Goal: Task Accomplishment & Management: Manage account settings

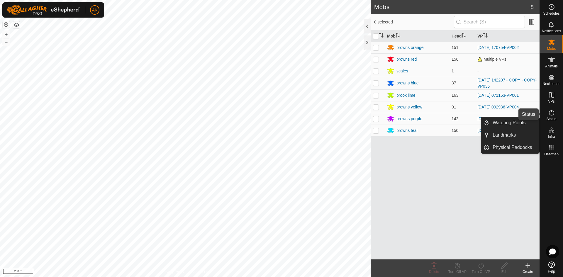
click at [551, 112] on icon at bounding box center [551, 113] width 5 height 6
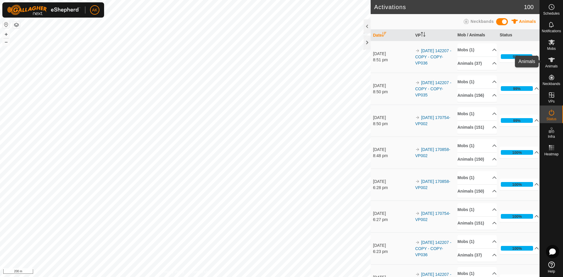
click at [550, 64] on span "Animals" at bounding box center [551, 66] width 13 height 4
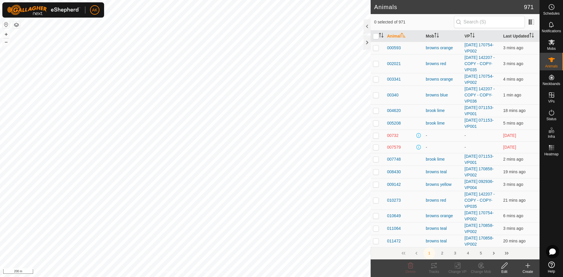
click at [527, 265] on icon at bounding box center [527, 265] width 7 height 7
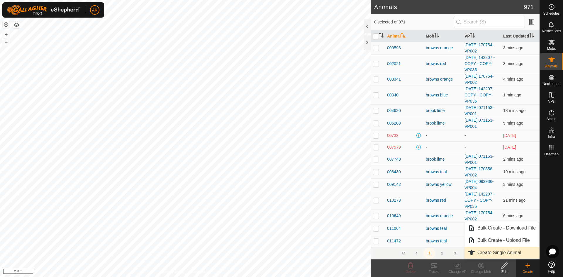
click at [503, 254] on link "Create Single Animal" at bounding box center [501, 253] width 75 height 12
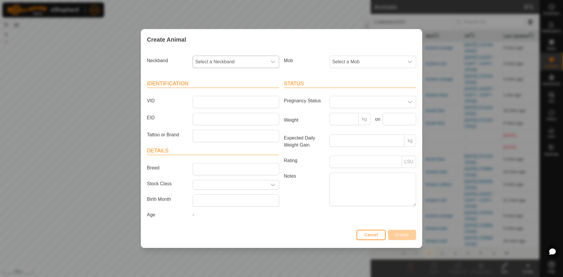
click at [246, 63] on span "Select a Neckband" at bounding box center [230, 62] width 74 height 12
click at [219, 139] on span "1124250875" at bounding box center [210, 138] width 26 height 7
click at [202, 102] on input "VID" at bounding box center [236, 102] width 86 height 12
type input "50875"
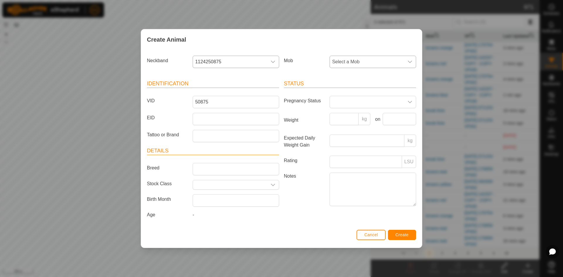
click at [348, 64] on span "Select a Mob" at bounding box center [367, 62] width 74 height 12
click at [348, 139] on li "browns teal" at bounding box center [373, 139] width 86 height 12
click at [405, 234] on span "Create" at bounding box center [401, 234] width 13 height 5
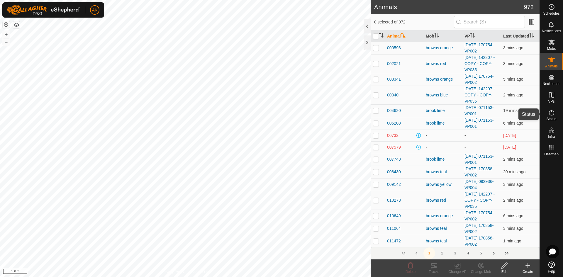
click at [552, 114] on icon at bounding box center [551, 112] width 7 height 7
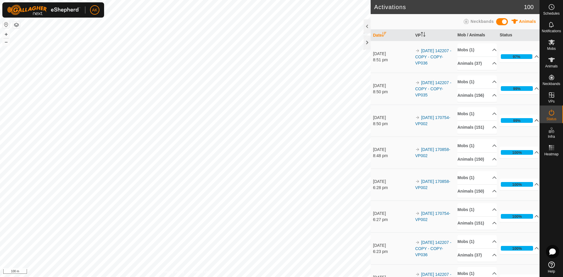
click at [534, 123] on icon at bounding box center [536, 120] width 5 height 5
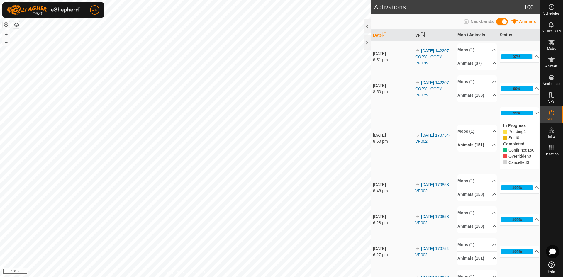
click at [492, 147] on icon at bounding box center [494, 144] width 5 height 5
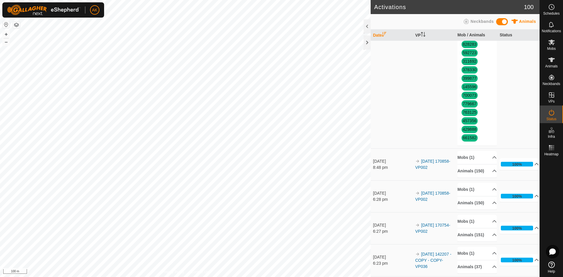
scroll to position [1231, 0]
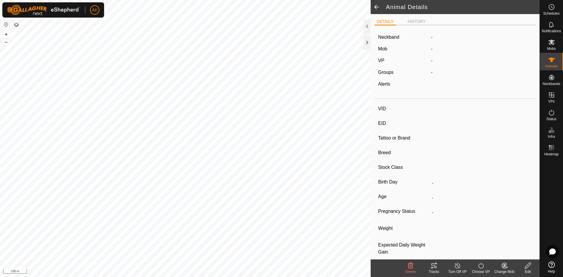
type input "57010"
type input "-"
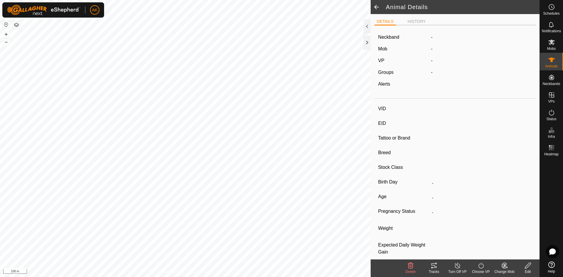
type input "0 kg"
type input "-"
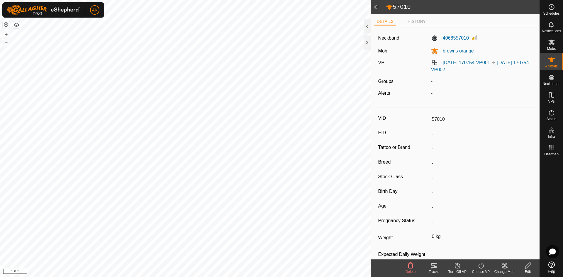
click at [408, 265] on icon at bounding box center [410, 265] width 7 height 7
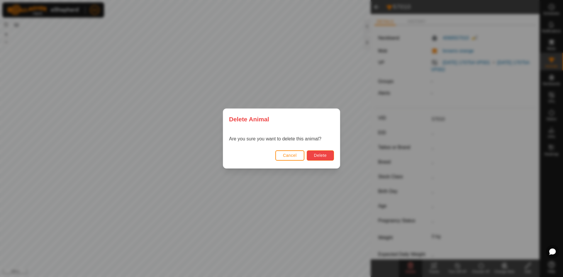
click at [324, 160] on button "Delete" at bounding box center [320, 155] width 27 height 10
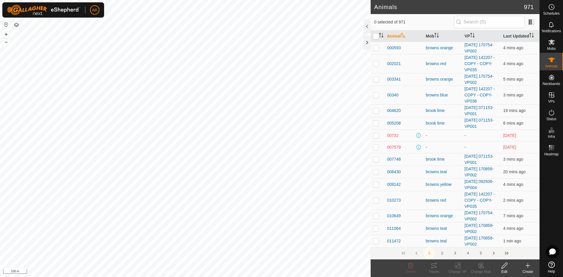
click at [530, 264] on icon at bounding box center [527, 265] width 7 height 7
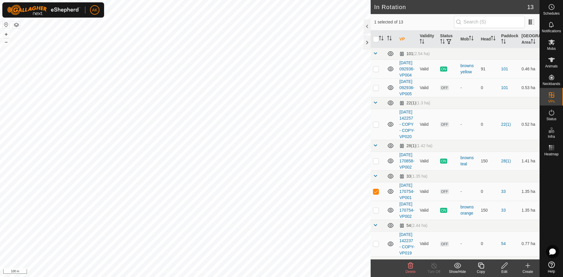
click at [410, 266] on icon at bounding box center [410, 265] width 7 height 7
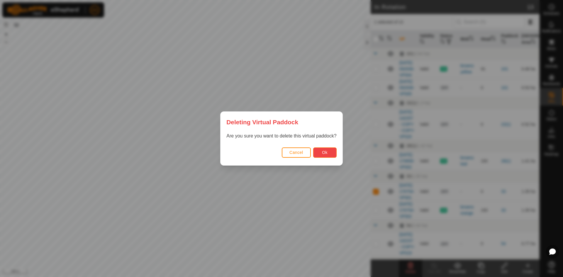
click at [329, 153] on button "Ok" at bounding box center [324, 152] width 23 height 10
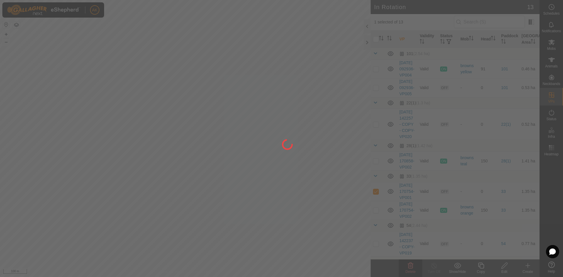
checkbox input "false"
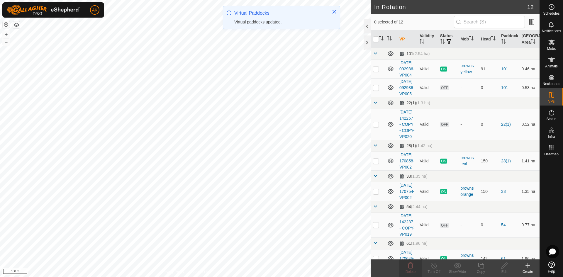
click at [527, 268] on icon at bounding box center [527, 265] width 7 height 7
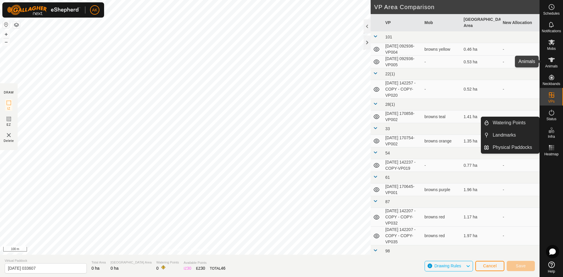
click at [553, 65] on span "Animals" at bounding box center [551, 66] width 13 height 4
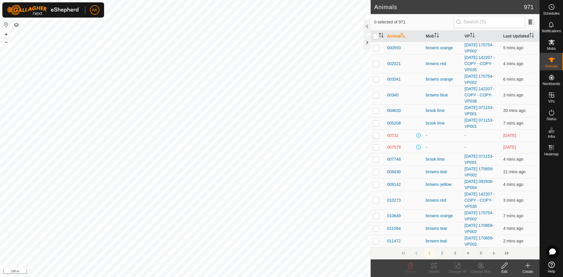
click at [527, 267] on icon at bounding box center [527, 265] width 7 height 7
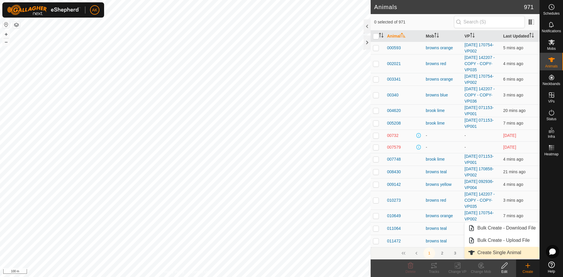
click at [512, 254] on link "Create Single Animal" at bounding box center [501, 253] width 75 height 12
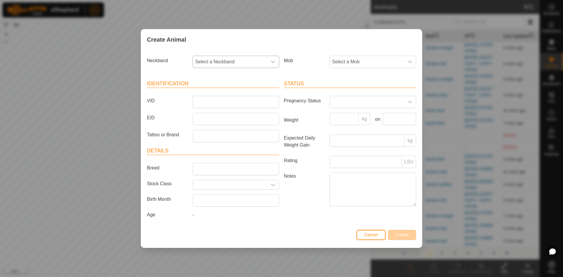
click at [214, 60] on span "Select a Neckband" at bounding box center [230, 62] width 74 height 12
click at [219, 117] on li "4068557010" at bounding box center [236, 115] width 86 height 12
click at [204, 101] on input "VID" at bounding box center [236, 102] width 86 height 12
type input "57010"
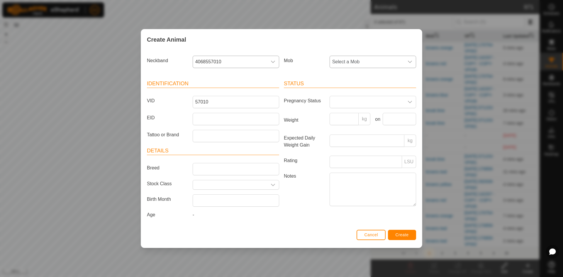
click at [364, 64] on span "Select a Mob" at bounding box center [367, 62] width 74 height 12
click at [350, 104] on li "browns orange" at bounding box center [373, 104] width 86 height 12
click at [401, 235] on span "Create" at bounding box center [401, 234] width 13 height 5
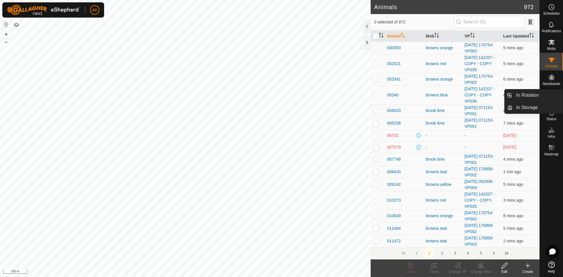
click at [551, 111] on icon at bounding box center [551, 113] width 5 height 6
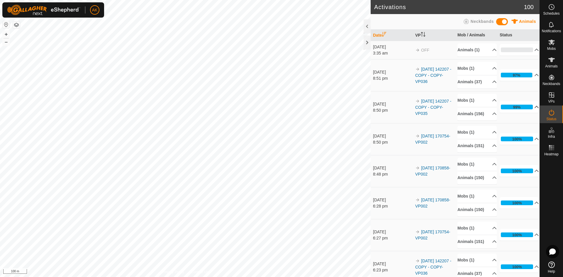
click at [535, 108] on icon at bounding box center [537, 107] width 4 height 2
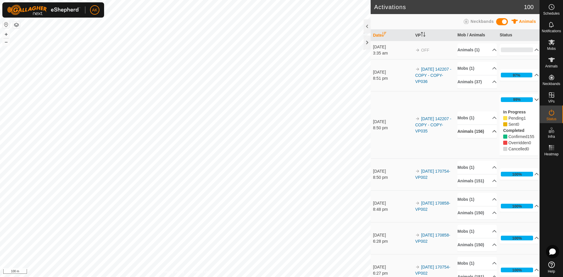
click at [488, 133] on p-accordion-header "Animals (156)" at bounding box center [476, 131] width 39 height 13
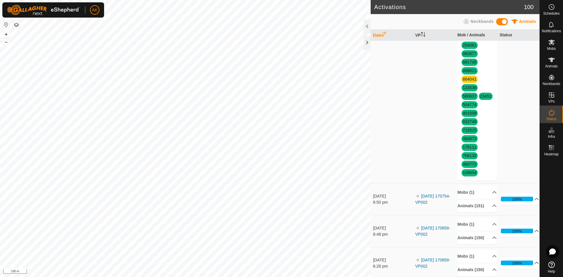
scroll to position [1231, 0]
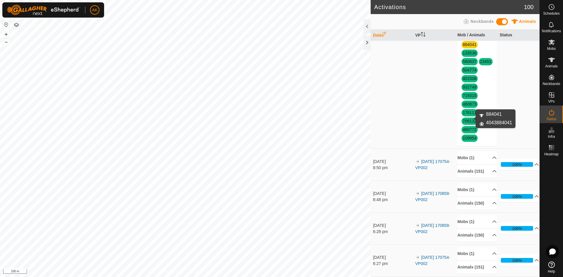
click at [467, 47] on link "884041" at bounding box center [470, 44] width 14 height 5
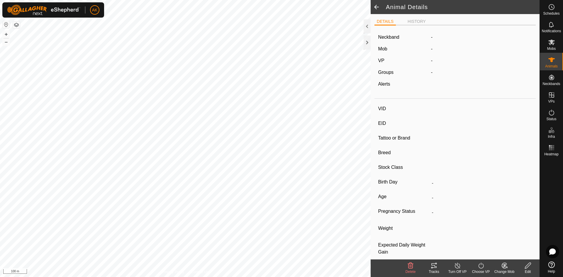
type input "884041"
type input "-"
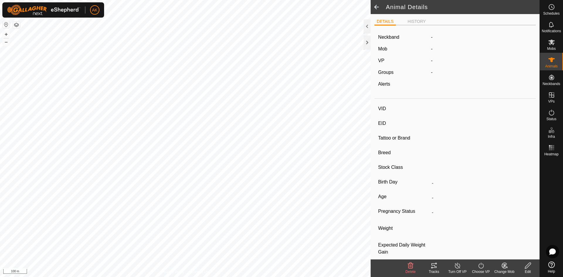
type input "-"
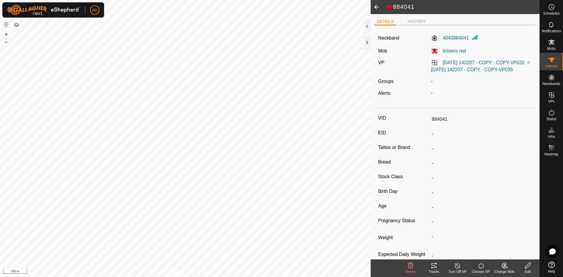
click at [412, 263] on icon at bounding box center [411, 266] width 6 height 6
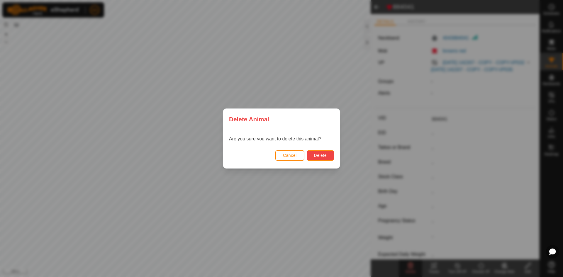
click at [322, 154] on span "Delete" at bounding box center [320, 155] width 13 height 5
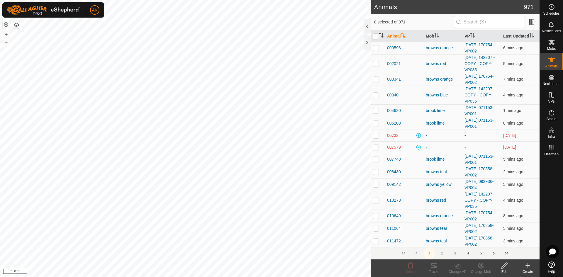
click at [528, 266] on icon at bounding box center [528, 266] width 4 height 0
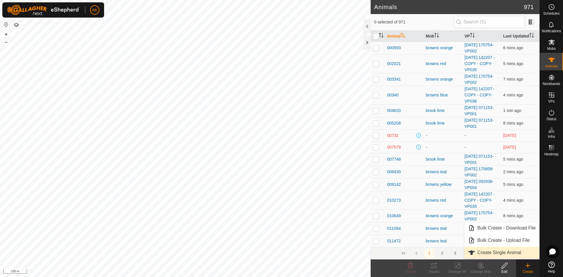
click at [482, 251] on link "Create Single Animal" at bounding box center [501, 253] width 75 height 12
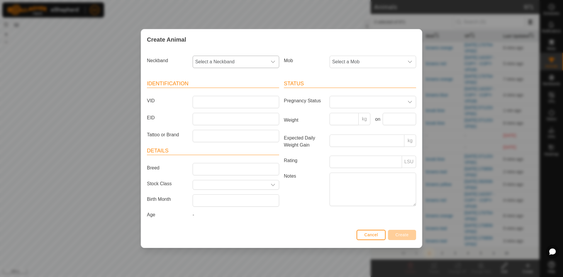
click at [219, 65] on span "Select a Neckband" at bounding box center [230, 62] width 74 height 12
click at [217, 132] on li "4043884041" at bounding box center [236, 131] width 86 height 12
click at [204, 103] on input "VID" at bounding box center [236, 102] width 86 height 12
type input "84041"
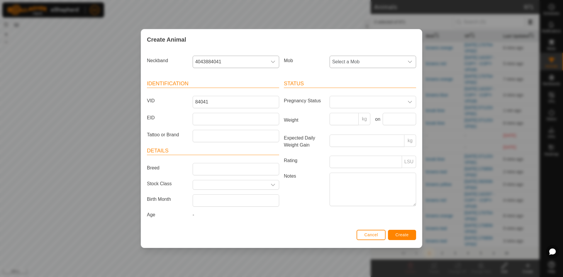
click at [349, 61] on span "Select a Mob" at bounding box center [367, 62] width 74 height 12
click at [365, 80] on input "text" at bounding box center [373, 78] width 79 height 12
click at [352, 115] on li "browns red" at bounding box center [373, 117] width 86 height 12
click at [405, 234] on span "Create" at bounding box center [401, 234] width 13 height 5
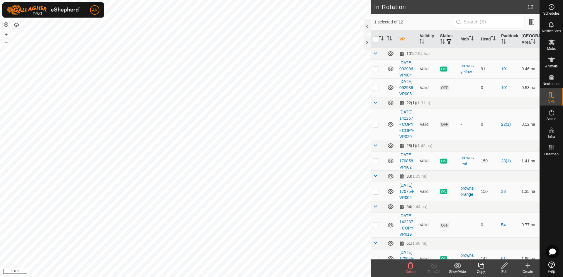
click at [410, 265] on icon at bounding box center [411, 266] width 6 height 6
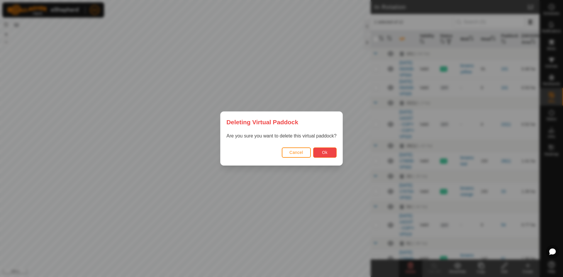
click at [324, 153] on span "Ok" at bounding box center [325, 152] width 6 height 5
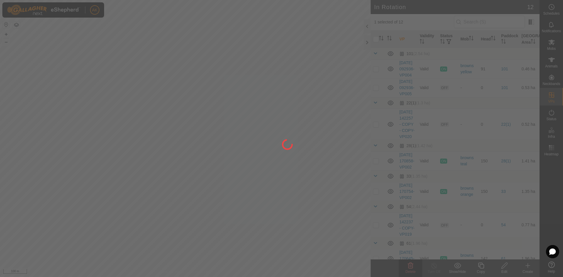
checkbox input "false"
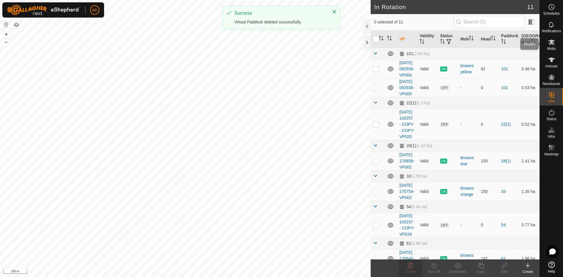
click at [552, 44] on icon at bounding box center [551, 42] width 7 height 7
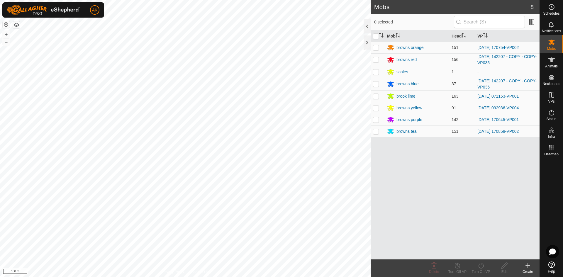
click at [377, 85] on p-checkbox at bounding box center [376, 83] width 6 height 5
checkbox input "true"
click at [479, 265] on icon at bounding box center [480, 265] width 7 height 7
click at [475, 253] on link "Now" at bounding box center [498, 253] width 58 height 12
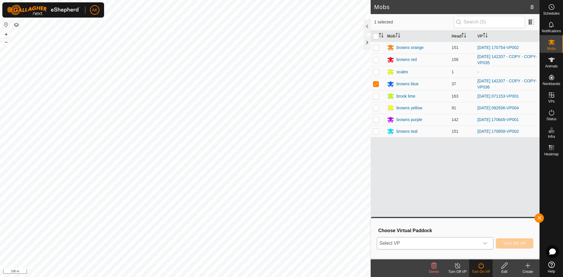
click at [483, 242] on icon "dropdown trigger" at bounding box center [484, 243] width 5 height 5
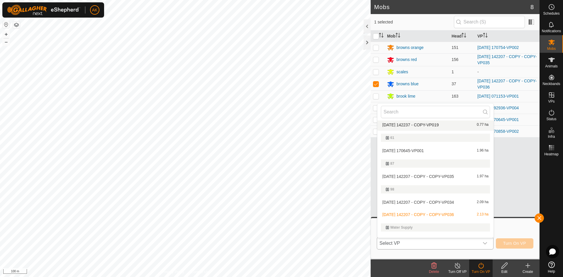
scroll to position [139, 0]
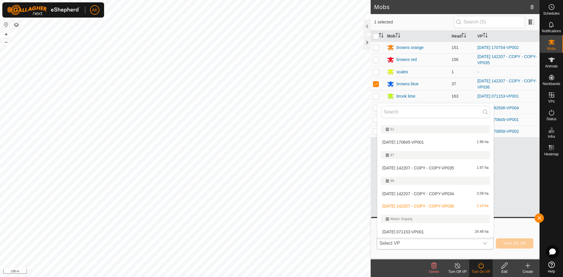
click at [437, 206] on li "[DATE] 142207 - COPY - COPY-VP036 2.13 ha" at bounding box center [435, 206] width 116 height 12
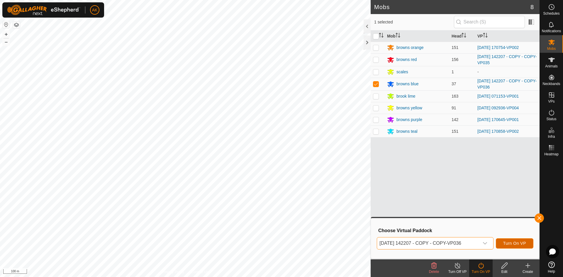
click at [507, 248] on button "Turn On VP" at bounding box center [515, 243] width 38 height 10
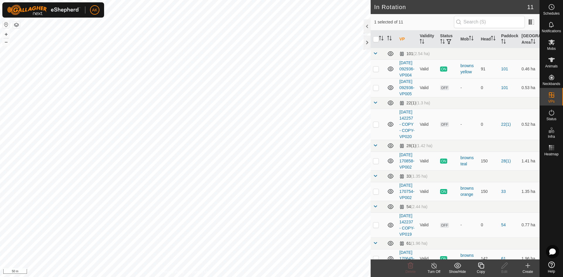
click at [481, 268] on icon at bounding box center [480, 265] width 7 height 7
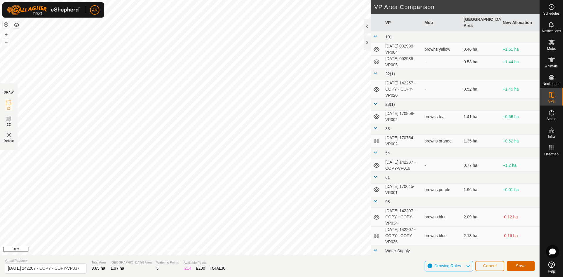
click at [522, 265] on span "Save" at bounding box center [521, 266] width 10 height 5
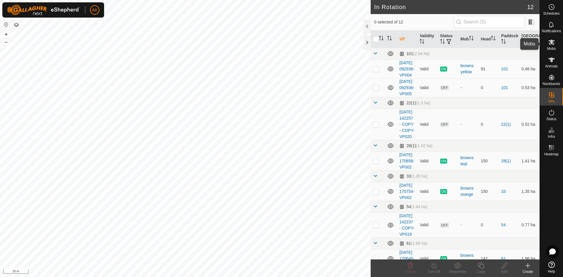
click at [551, 43] on icon at bounding box center [551, 43] width 6 height 6
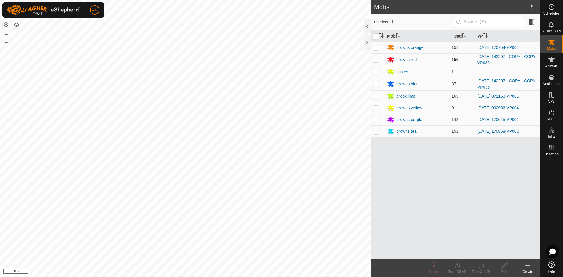
click at [376, 60] on p-checkbox at bounding box center [376, 59] width 6 height 5
checkbox input "true"
click at [481, 266] on icon at bounding box center [480, 265] width 7 height 7
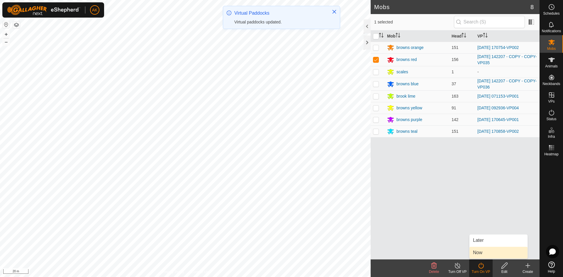
click at [482, 256] on link "Now" at bounding box center [498, 253] width 58 height 12
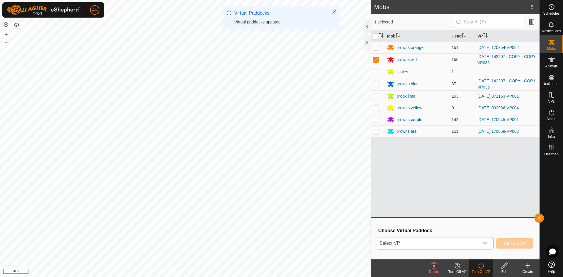
click at [482, 244] on icon "dropdown trigger" at bounding box center [484, 243] width 5 height 5
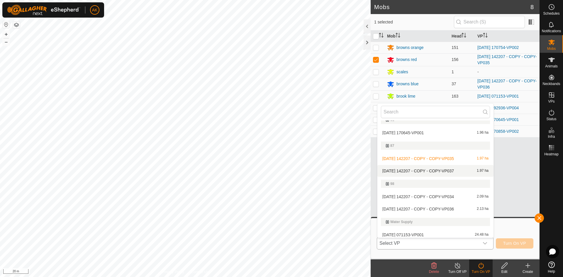
scroll to position [151, 0]
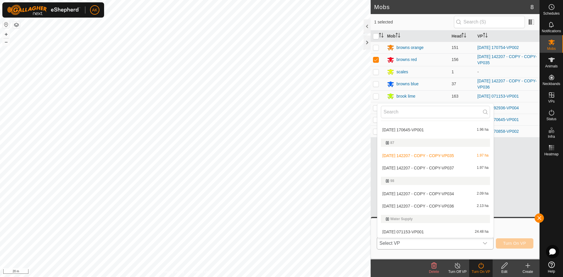
click at [430, 166] on li "[DATE] 142207 - COPY - COPY-VP037 1.97 ha" at bounding box center [435, 168] width 116 height 12
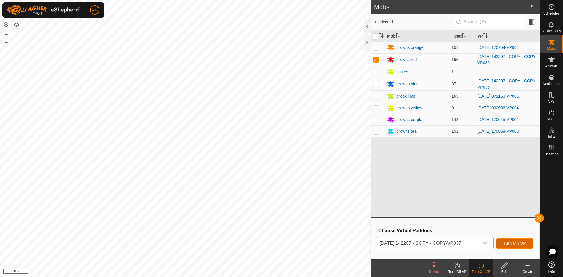
click at [509, 244] on span "Turn On VP" at bounding box center [514, 243] width 23 height 5
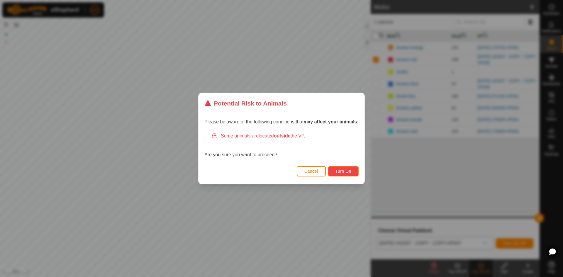
click at [346, 174] on span "Turn On" at bounding box center [343, 171] width 16 height 5
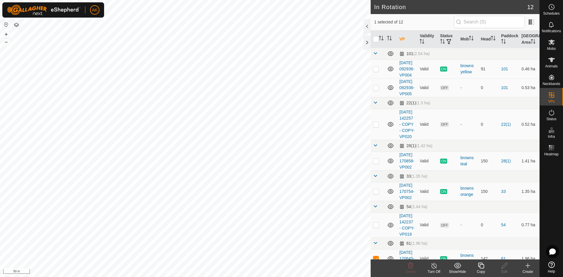
click at [478, 266] on icon at bounding box center [480, 265] width 7 height 7
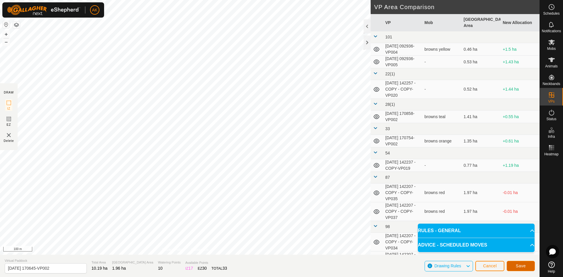
click at [525, 267] on span "Save" at bounding box center [521, 266] width 10 height 5
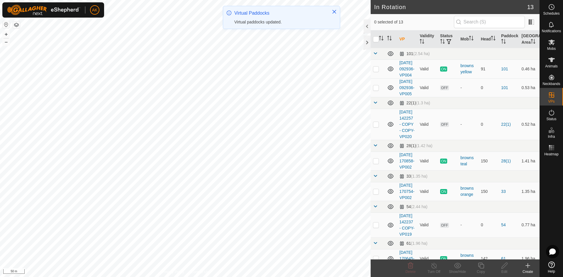
checkbox input "true"
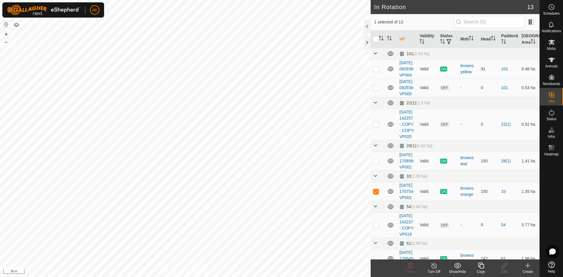
click at [478, 265] on icon at bounding box center [480, 265] width 7 height 7
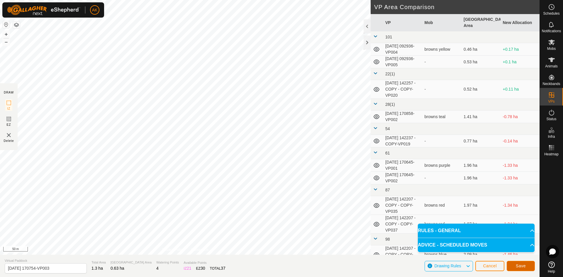
click at [521, 270] on button "Save" at bounding box center [521, 266] width 28 height 10
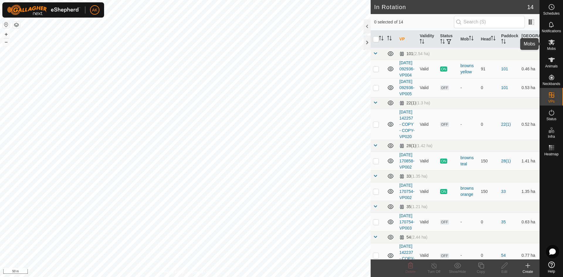
click at [549, 42] on icon at bounding box center [551, 42] width 7 height 7
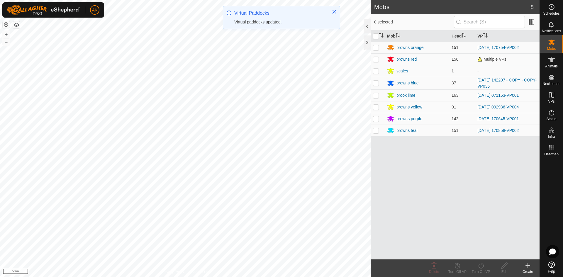
click at [378, 49] on p-checkbox at bounding box center [376, 47] width 6 height 5
checkbox input "true"
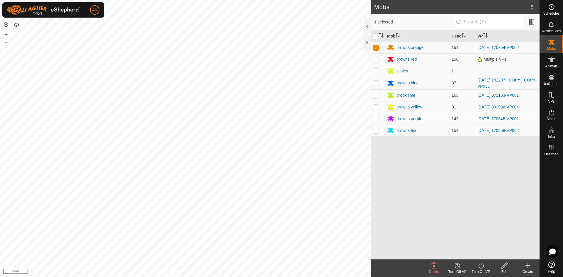
click at [480, 266] on icon at bounding box center [480, 265] width 7 height 7
click at [480, 252] on link "Now" at bounding box center [498, 253] width 58 height 12
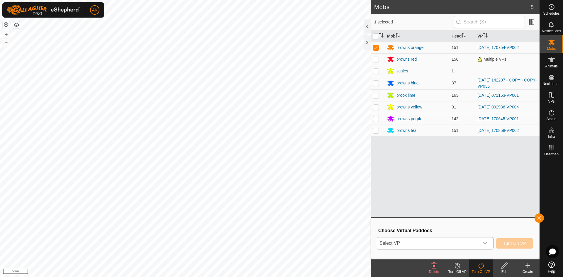
click at [488, 244] on div "dropdown trigger" at bounding box center [485, 243] width 12 height 12
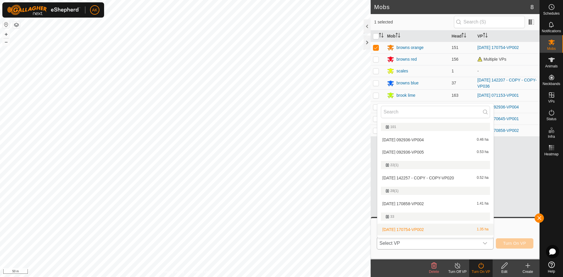
click at [431, 230] on li "[DATE] 170754-VP002 1.35 ha" at bounding box center [435, 230] width 116 height 12
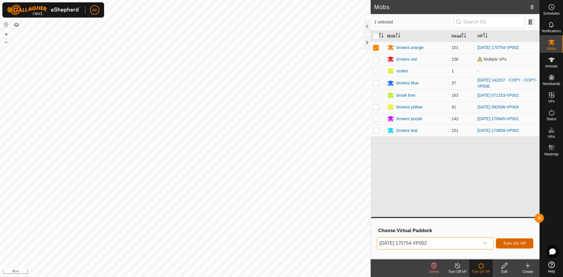
click at [512, 246] on button "Turn On VP" at bounding box center [515, 243] width 38 height 10
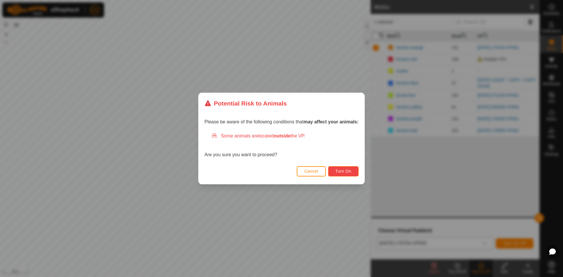
click at [351, 174] on button "Turn On" at bounding box center [343, 171] width 30 height 10
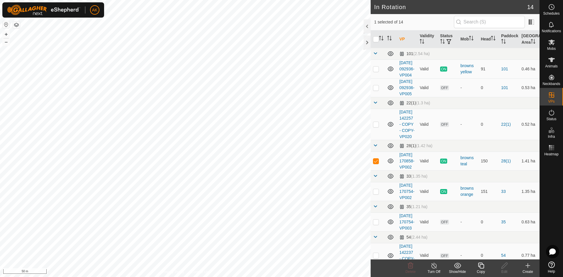
click at [479, 263] on icon at bounding box center [480, 265] width 7 height 7
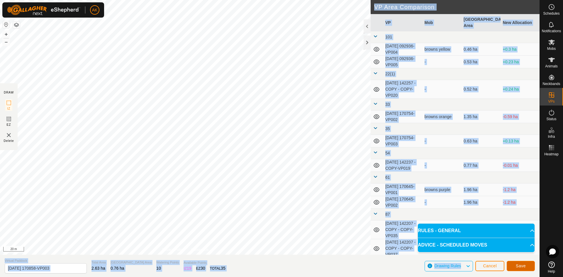
click at [518, 266] on span "Save" at bounding box center [521, 266] width 10 height 5
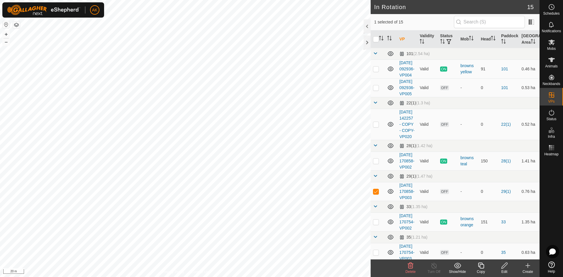
checkbox input "false"
click at [550, 46] on es-mob-svg-icon at bounding box center [551, 42] width 11 height 9
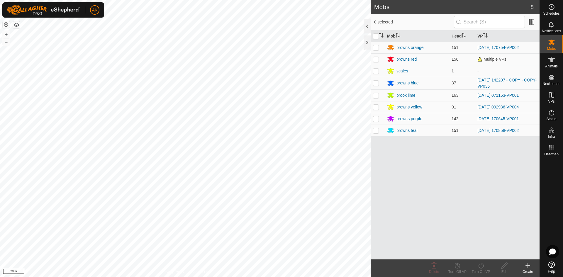
click at [378, 132] on p-checkbox at bounding box center [376, 130] width 6 height 5
checkbox input "true"
click at [480, 266] on icon at bounding box center [480, 265] width 7 height 7
click at [480, 254] on link "Now" at bounding box center [498, 253] width 58 height 12
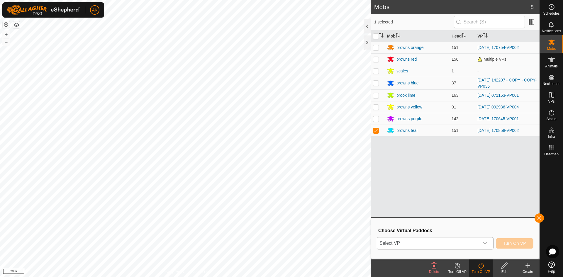
click at [459, 247] on span "Select VP" at bounding box center [428, 243] width 102 height 12
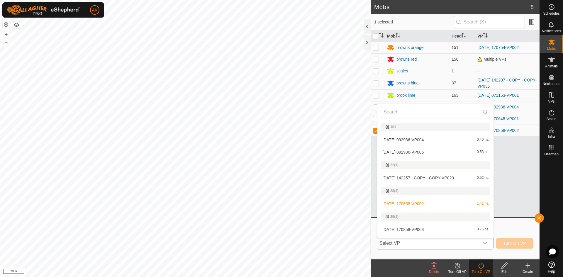
click at [419, 230] on span "[DATE] 170858-VP003" at bounding box center [402, 229] width 41 height 4
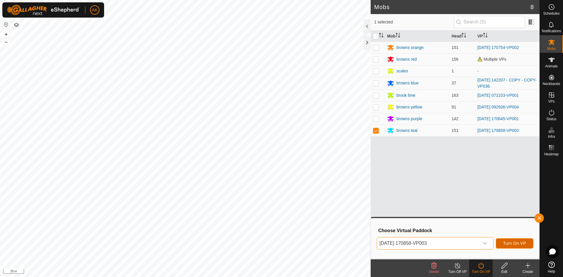
click at [505, 242] on span "Turn On VP" at bounding box center [514, 243] width 23 height 5
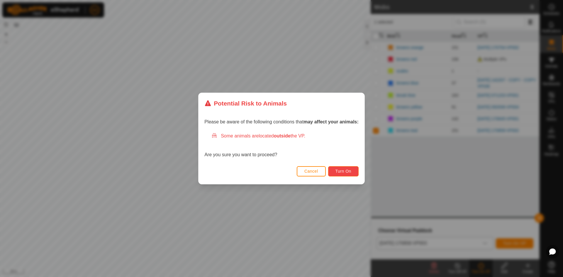
click at [344, 173] on span "Turn On" at bounding box center [343, 171] width 16 height 5
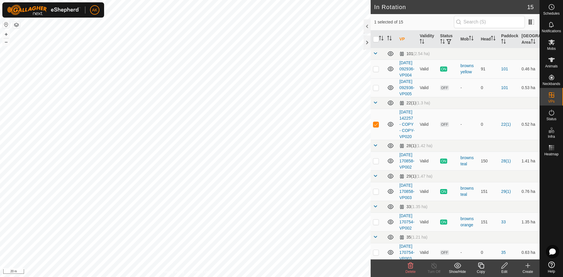
click at [407, 265] on icon at bounding box center [410, 265] width 7 height 7
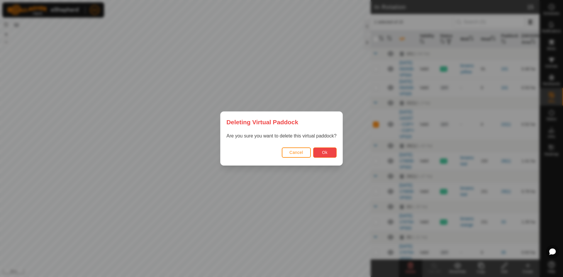
click at [329, 154] on button "Ok" at bounding box center [324, 152] width 23 height 10
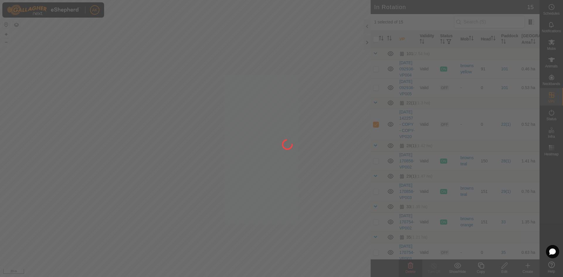
checkbox input "false"
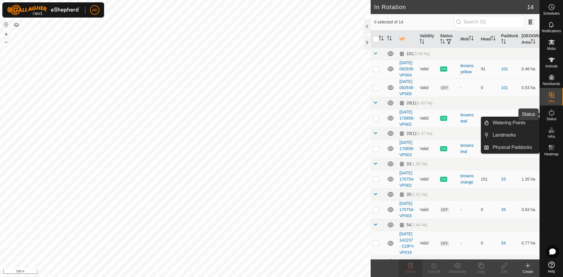
click at [554, 114] on icon at bounding box center [551, 112] width 7 height 7
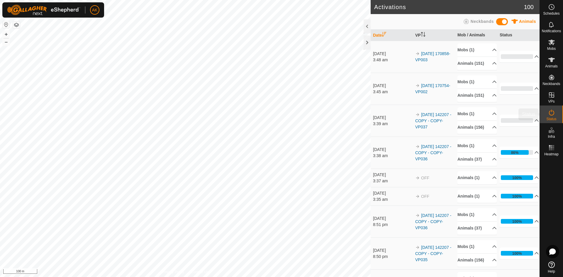
click at [550, 113] on icon at bounding box center [551, 112] width 7 height 7
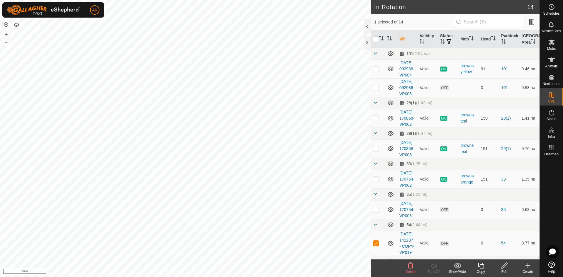
click at [409, 265] on icon at bounding box center [410, 265] width 7 height 7
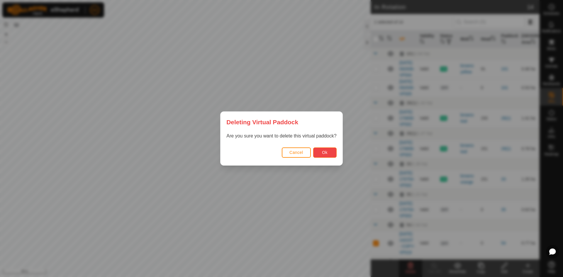
click at [323, 150] on span "Ok" at bounding box center [325, 152] width 6 height 5
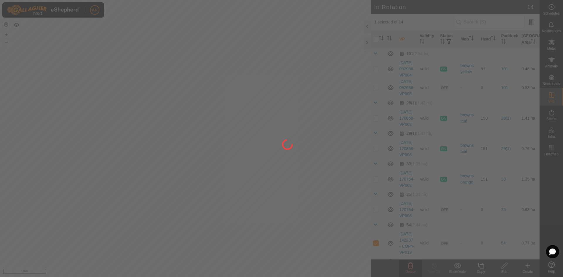
checkbox input "false"
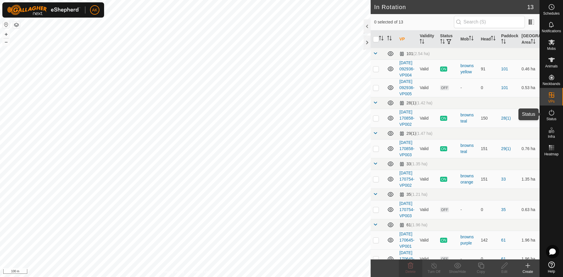
click at [552, 114] on icon at bounding box center [551, 112] width 7 height 7
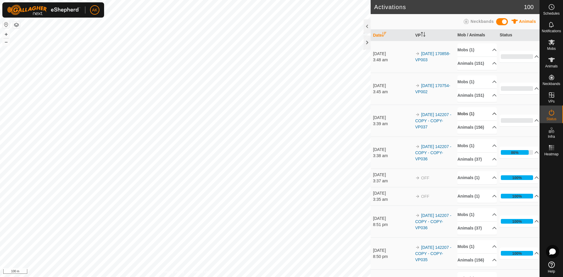
click at [468, 120] on p-accordion-header "Mobs (1)" at bounding box center [476, 113] width 39 height 13
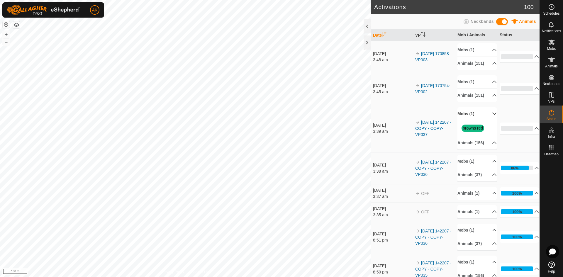
click at [468, 120] on p-accordion-header "Mobs (1)" at bounding box center [476, 113] width 39 height 13
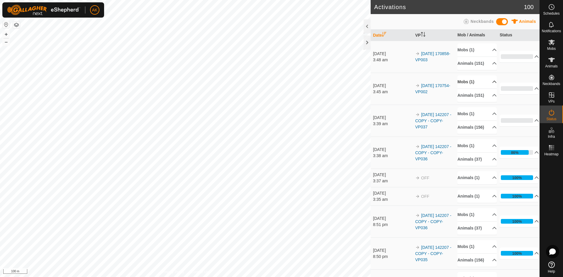
click at [465, 89] on p-accordion-header "Mobs (1)" at bounding box center [476, 81] width 39 height 13
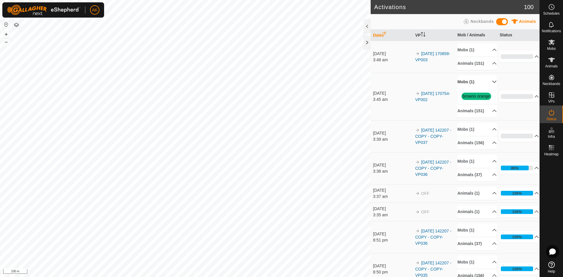
click at [465, 89] on p-accordion-header "Mobs (1)" at bounding box center [476, 81] width 39 height 13
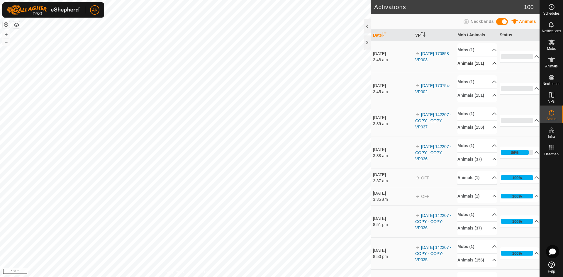
click at [467, 63] on p-accordion-header "Animals (151)" at bounding box center [476, 63] width 39 height 13
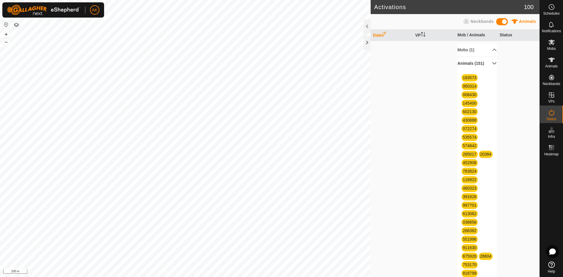
click at [467, 63] on p-accordion-header "Animals (151)" at bounding box center [476, 63] width 39 height 13
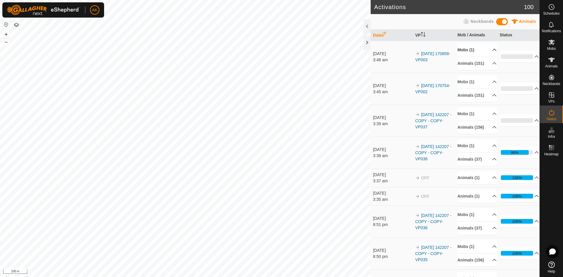
click at [465, 50] on p-accordion-header "Mobs (1)" at bounding box center [476, 49] width 39 height 13
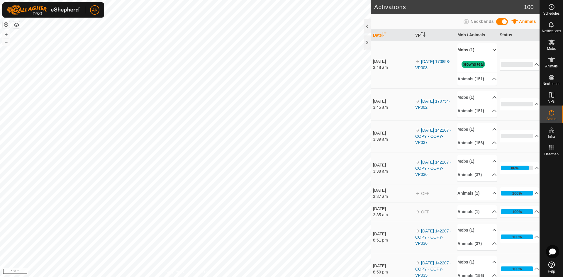
click at [465, 50] on p-accordion-header "Mobs (1)" at bounding box center [476, 49] width 39 height 13
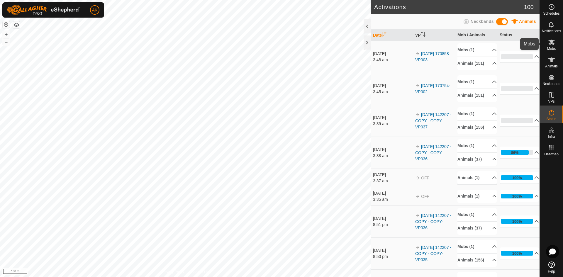
click at [551, 40] on icon at bounding box center [551, 43] width 6 height 6
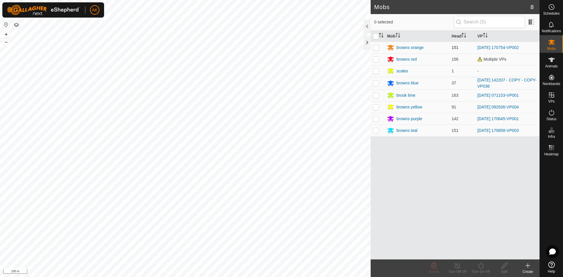
click at [377, 49] on p-checkbox at bounding box center [376, 47] width 6 height 5
checkbox input "true"
click at [480, 266] on icon at bounding box center [480, 265] width 7 height 7
click at [480, 252] on link "Now" at bounding box center [498, 253] width 58 height 12
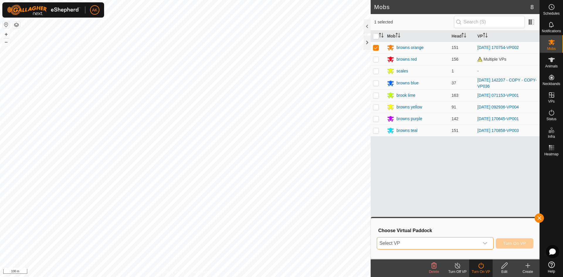
click at [468, 242] on span "Select VP" at bounding box center [428, 243] width 102 height 12
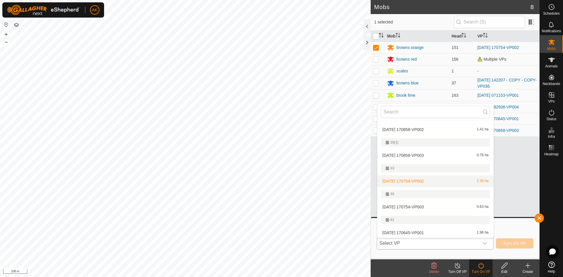
scroll to position [59, 0]
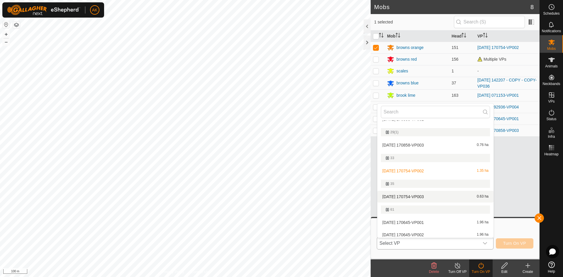
click at [413, 197] on li "2025-08-24 170754-VP003 0.63 ha" at bounding box center [435, 197] width 116 height 12
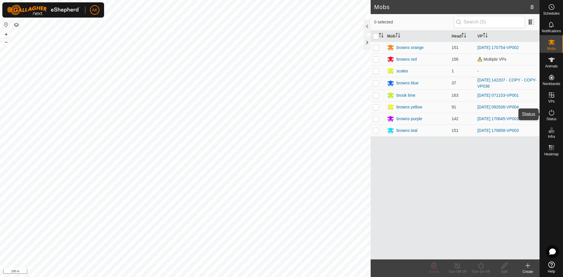
click at [554, 112] on icon at bounding box center [551, 112] width 7 height 7
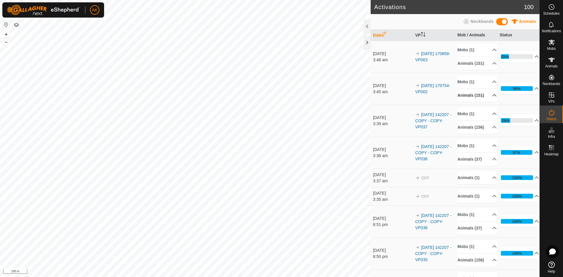
click at [468, 100] on p-accordion-header "Animals (151)" at bounding box center [476, 95] width 39 height 13
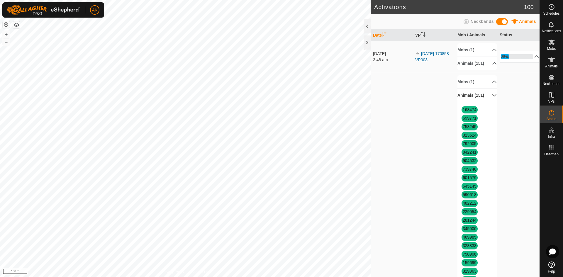
click at [468, 100] on p-accordion-header "Animals (151)" at bounding box center [476, 95] width 39 height 13
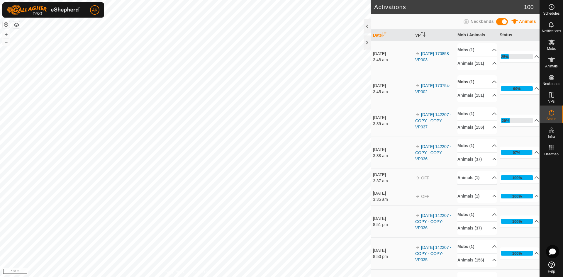
click at [467, 86] on p-accordion-header "Mobs (1)" at bounding box center [476, 81] width 39 height 13
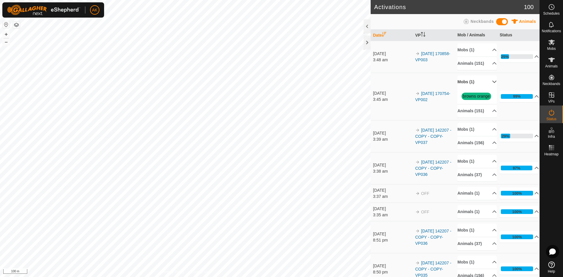
click at [467, 86] on p-accordion-header "Mobs (1)" at bounding box center [476, 81] width 39 height 13
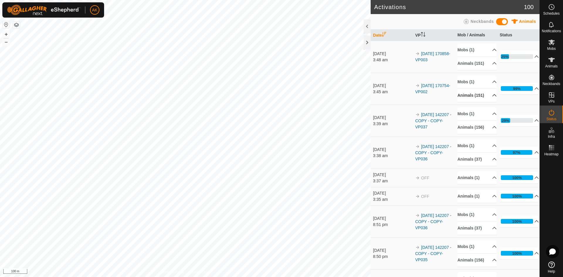
click at [467, 102] on p-accordion-header "Animals (151)" at bounding box center [476, 95] width 39 height 13
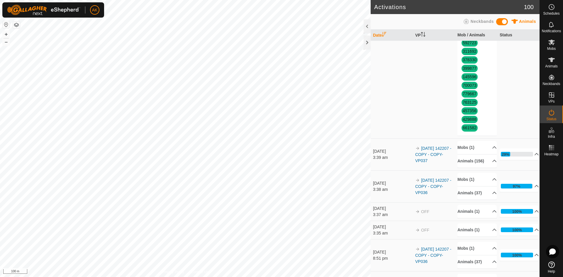
scroll to position [1173, 0]
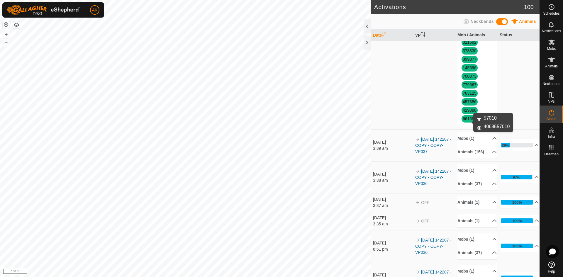
click at [480, 19] on link "57010" at bounding box center [485, 16] width 11 height 5
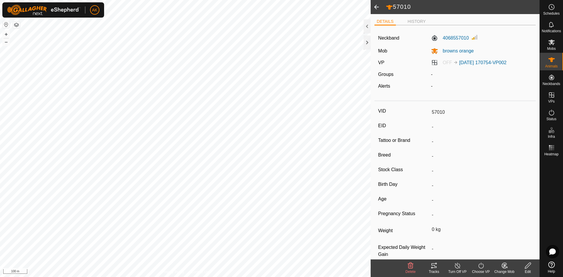
click at [408, 266] on icon at bounding box center [411, 266] width 6 height 6
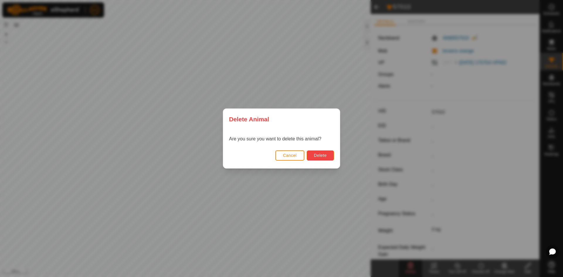
click at [314, 154] on span "Delete" at bounding box center [320, 155] width 13 height 5
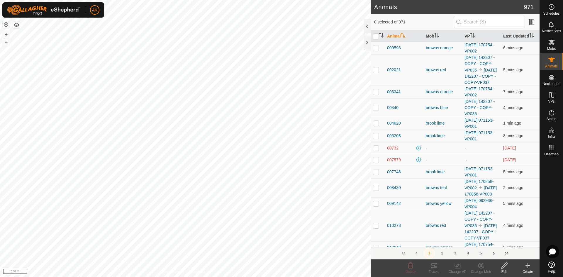
click at [529, 266] on icon at bounding box center [528, 266] width 4 height 0
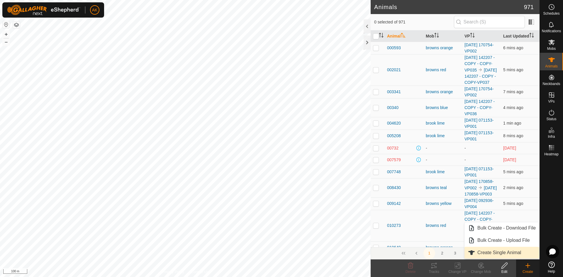
click at [497, 255] on link "Create Single Animal" at bounding box center [501, 253] width 75 height 12
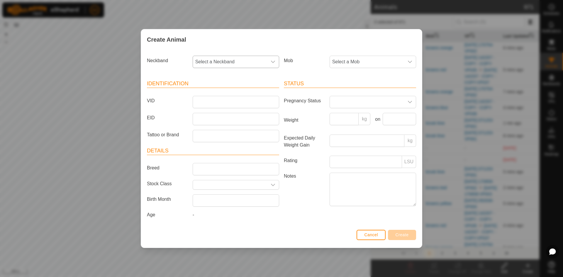
click at [205, 65] on span "Select a Neckband" at bounding box center [230, 62] width 74 height 12
click at [218, 136] on li "4068557010" at bounding box center [236, 136] width 86 height 12
click at [205, 101] on input "VID" at bounding box center [236, 102] width 86 height 12
type input "57010"
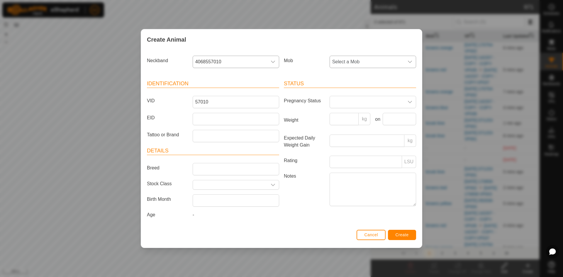
click at [339, 62] on span "Select a Mob" at bounding box center [367, 62] width 74 height 12
click at [346, 104] on li "browns orange" at bounding box center [373, 104] width 86 height 12
click at [400, 236] on span "Create" at bounding box center [401, 234] width 13 height 5
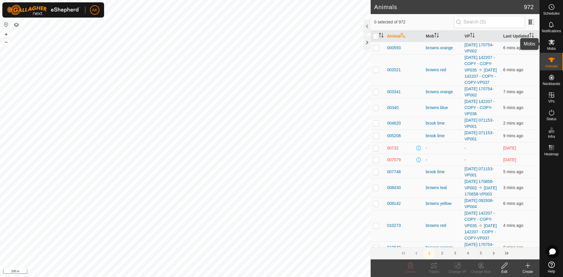
click at [551, 42] on icon at bounding box center [551, 43] width 6 height 6
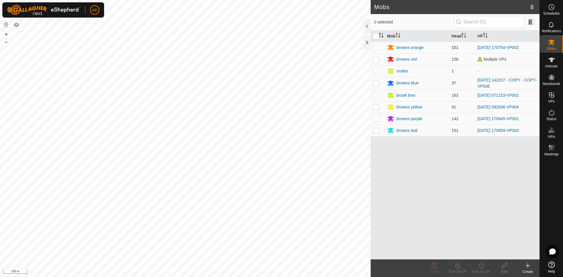
click at [377, 48] on p-checkbox at bounding box center [376, 47] width 6 height 5
checkbox input "true"
click at [482, 264] on icon at bounding box center [480, 266] width 5 height 6
click at [477, 254] on link "Now" at bounding box center [498, 253] width 58 height 12
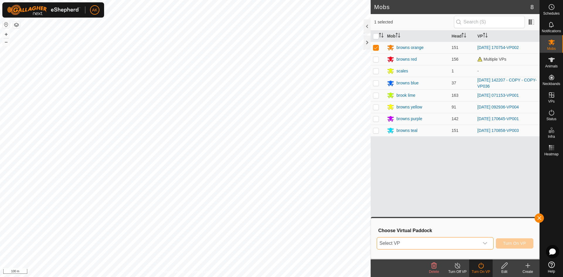
click at [430, 239] on span "Select VP" at bounding box center [428, 243] width 102 height 12
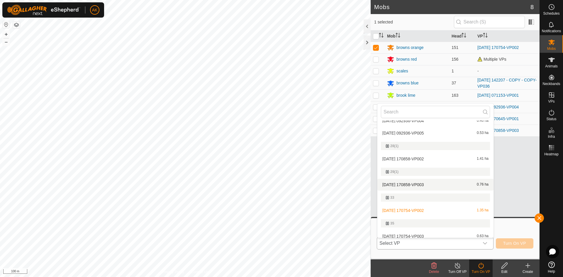
scroll to position [29, 0]
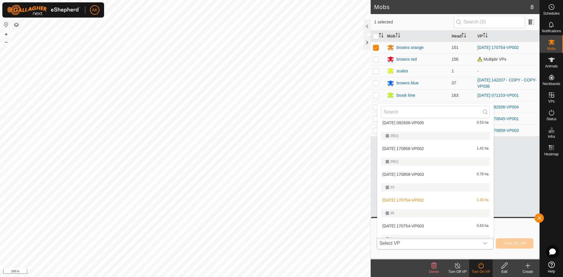
click at [410, 226] on li "2025-08-24 170754-VP003 0.63 ha" at bounding box center [435, 226] width 116 height 12
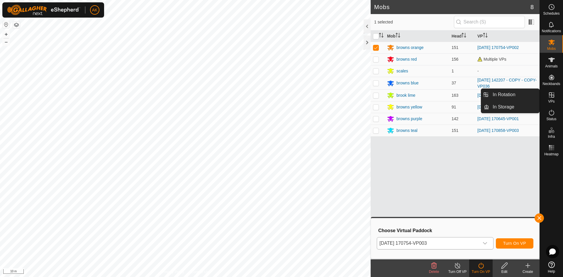
click at [551, 96] on icon at bounding box center [551, 94] width 7 height 7
click at [512, 95] on link "In Rotation" at bounding box center [514, 95] width 50 height 12
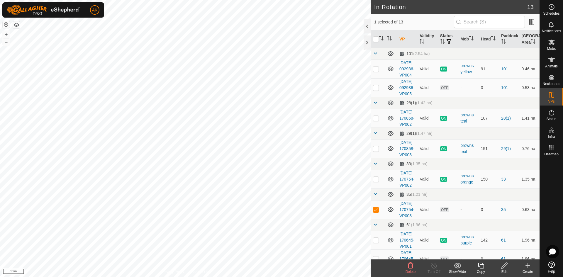
click at [481, 266] on icon at bounding box center [480, 265] width 7 height 7
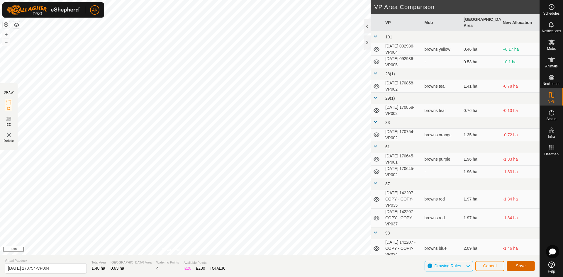
click at [524, 268] on button "Save" at bounding box center [521, 266] width 28 height 10
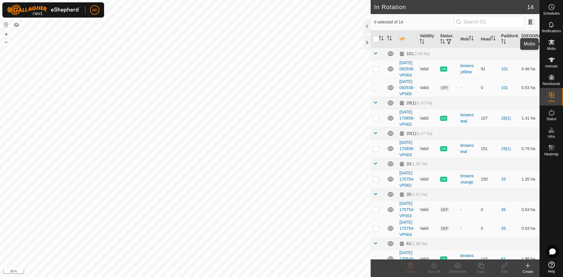
click at [550, 43] on icon at bounding box center [551, 43] width 6 height 6
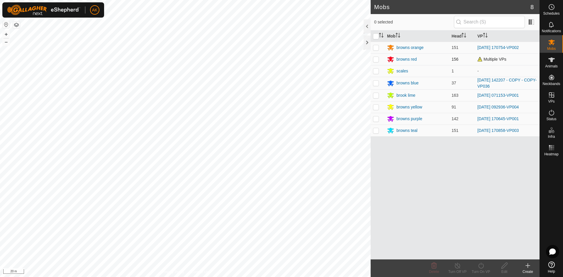
drag, startPoint x: 378, startPoint y: 47, endPoint x: 383, endPoint y: 53, distance: 7.9
click at [377, 48] on p-checkbox at bounding box center [376, 47] width 6 height 5
checkbox input "true"
click at [482, 269] on icon at bounding box center [480, 265] width 7 height 7
click at [475, 253] on link "Now" at bounding box center [498, 253] width 58 height 12
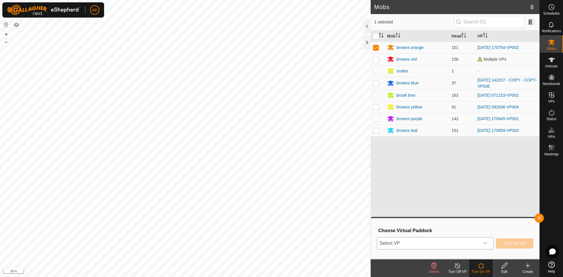
click at [449, 243] on span "Select VP" at bounding box center [428, 243] width 102 height 12
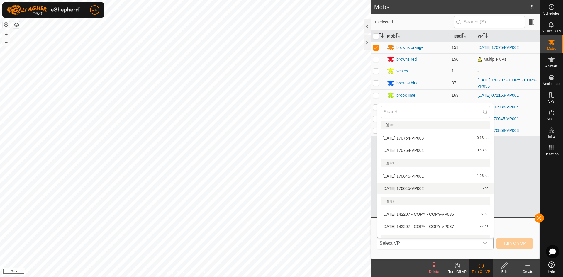
scroll to position [88, 0]
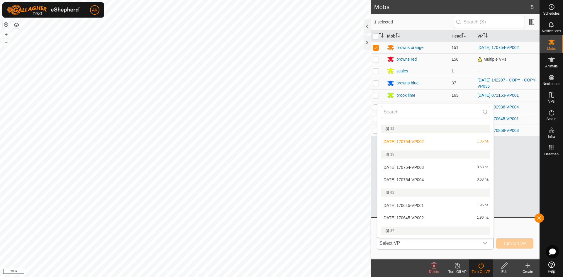
click at [396, 179] on li "2025-08-24 170754-VP004 0.63 ha" at bounding box center [435, 180] width 116 height 12
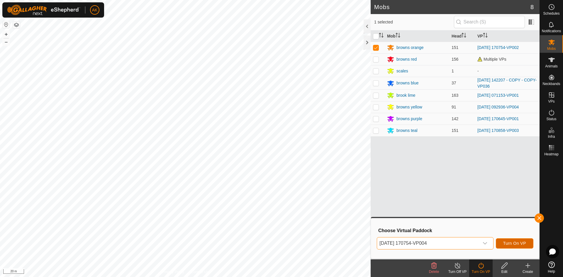
click at [509, 244] on span "Turn On VP" at bounding box center [514, 243] width 23 height 5
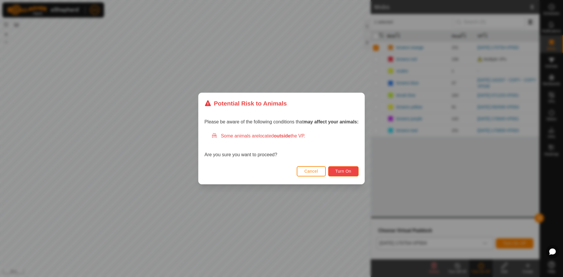
click at [348, 175] on button "Turn On" at bounding box center [343, 171] width 30 height 10
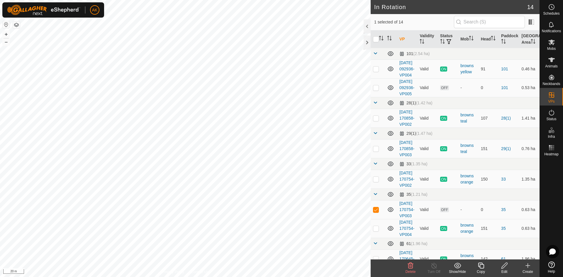
click at [407, 266] on icon at bounding box center [410, 265] width 7 height 7
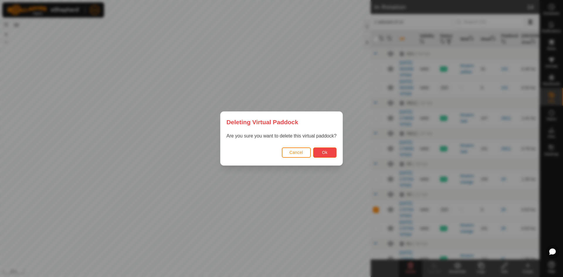
click at [316, 153] on button "Ok" at bounding box center [324, 152] width 23 height 10
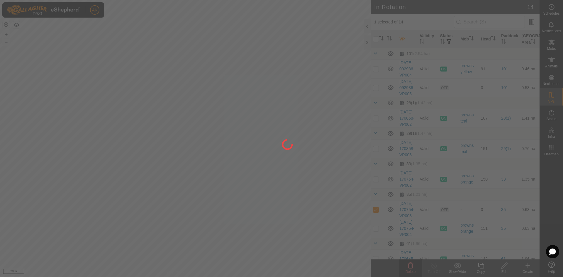
checkbox input "false"
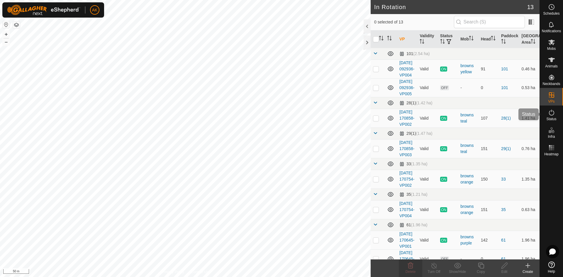
click at [551, 114] on icon at bounding box center [551, 112] width 7 height 7
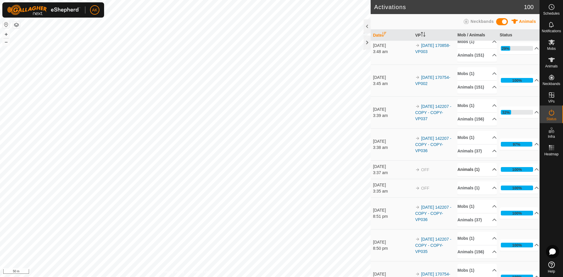
scroll to position [88, 0]
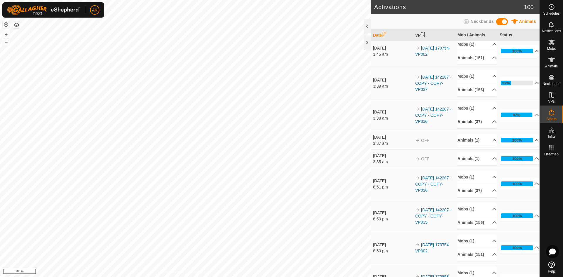
click at [469, 128] on p-accordion-header "Animals (37)" at bounding box center [476, 121] width 39 height 13
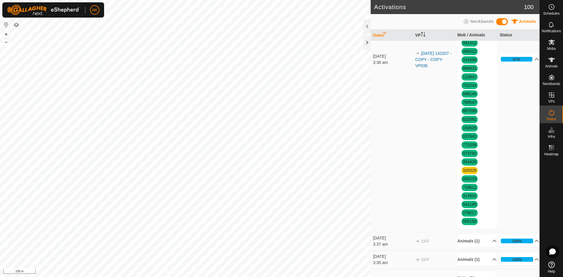
scroll to position [322, 0]
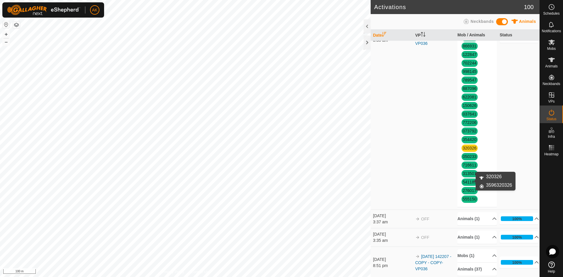
click at [467, 150] on link "320326" at bounding box center [470, 148] width 14 height 5
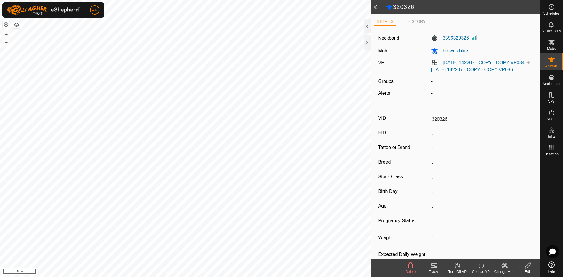
click at [410, 267] on icon at bounding box center [411, 266] width 6 height 6
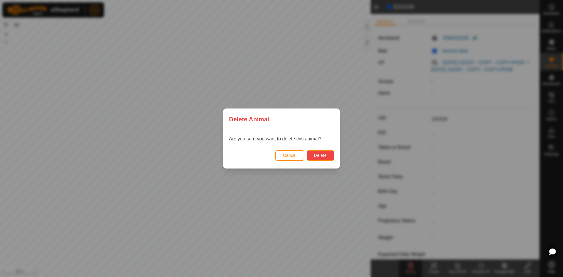
click at [317, 153] on span "Delete" at bounding box center [320, 155] width 13 height 5
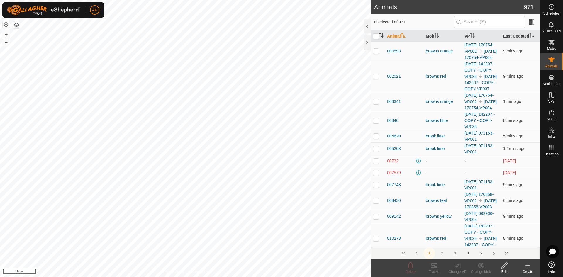
click at [528, 266] on icon at bounding box center [528, 266] width 0 height 4
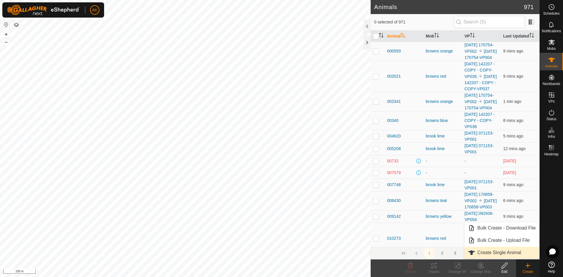
click at [495, 252] on link "Create Single Animal" at bounding box center [501, 253] width 75 height 12
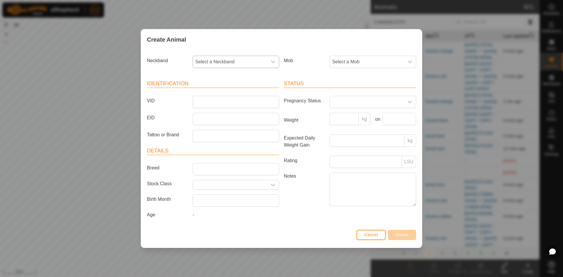
click at [208, 60] on span "Select a Neckband" at bounding box center [230, 62] width 74 height 12
click at [212, 139] on li "3596320326" at bounding box center [236, 139] width 86 height 12
click at [203, 101] on input "VID" at bounding box center [236, 102] width 86 height 12
type input "20326"
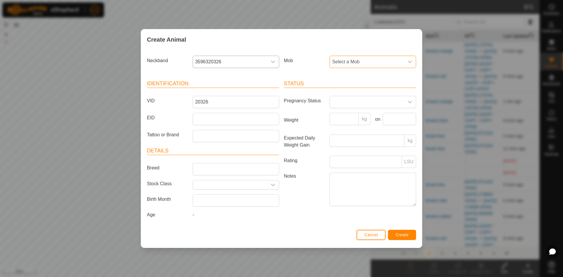
click at [346, 62] on span "Select a Mob" at bounding box center [367, 62] width 74 height 12
click at [348, 137] on li "browns blue" at bounding box center [373, 139] width 86 height 12
click at [406, 235] on span "Create" at bounding box center [401, 234] width 13 height 5
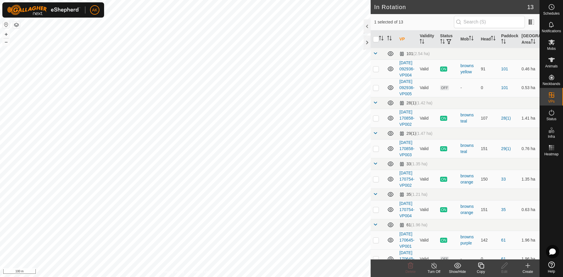
checkbox input "true"
checkbox input "false"
click at [412, 269] on icon at bounding box center [410, 265] width 7 height 7
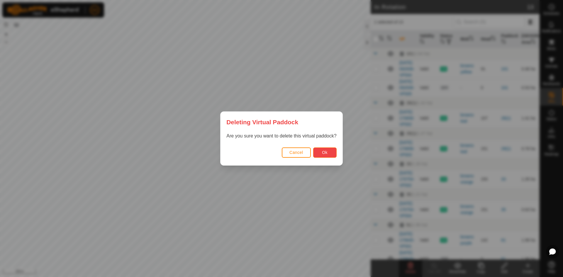
click at [327, 152] on span "Ok" at bounding box center [325, 152] width 6 height 5
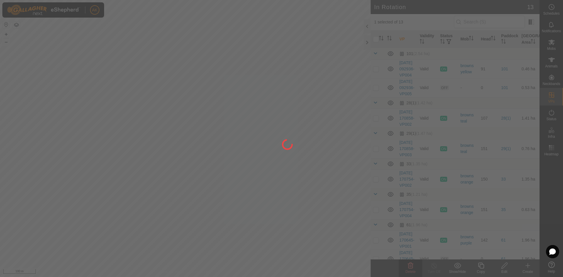
checkbox input "false"
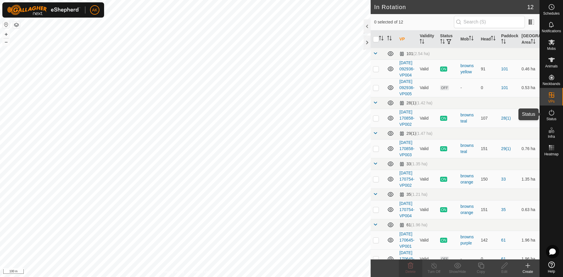
click at [550, 112] on icon at bounding box center [551, 112] width 7 height 7
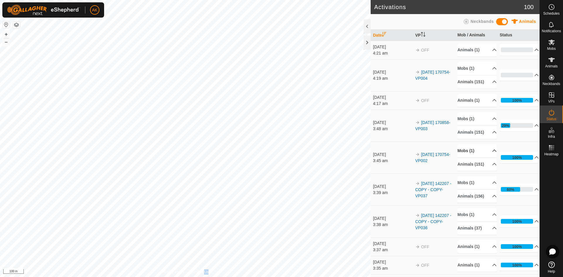
click at [462, 157] on p-accordion-header "Mobs (1)" at bounding box center [476, 150] width 39 height 13
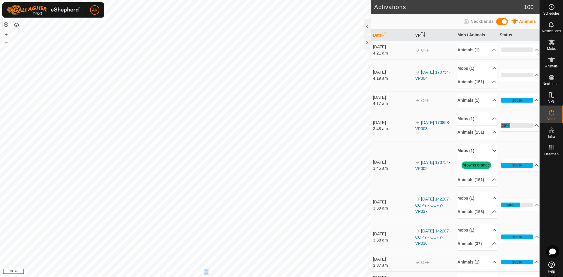
click at [462, 157] on p-accordion-header "Mobs (1)" at bounding box center [476, 150] width 39 height 13
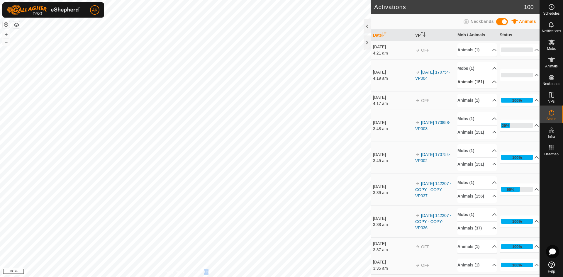
click at [464, 81] on p-accordion-header "Animals (151)" at bounding box center [476, 81] width 39 height 13
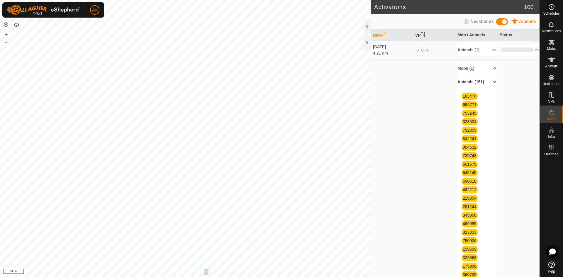
click at [464, 81] on p-accordion-header "Animals (151)" at bounding box center [476, 81] width 39 height 13
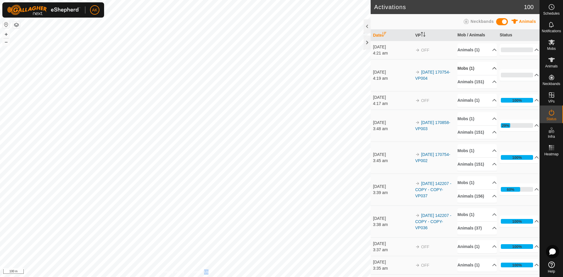
click at [464, 68] on p-accordion-header "Mobs (1)" at bounding box center [476, 68] width 39 height 13
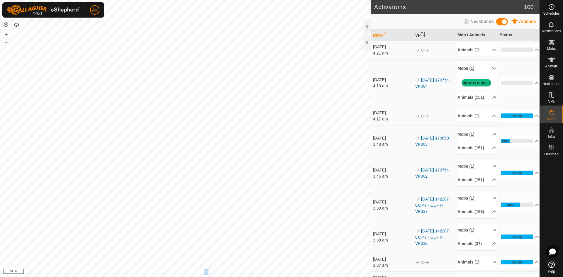
click at [464, 68] on p-accordion-header "Mobs (1)" at bounding box center [476, 68] width 39 height 13
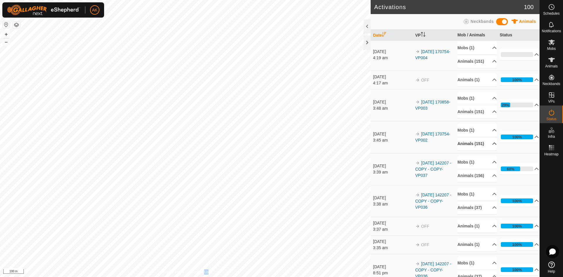
scroll to position [59, 0]
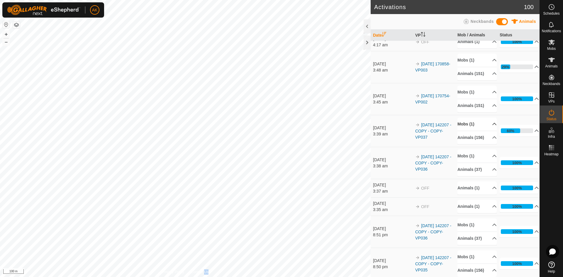
click at [466, 131] on p-accordion-header "Mobs (1)" at bounding box center [476, 124] width 39 height 13
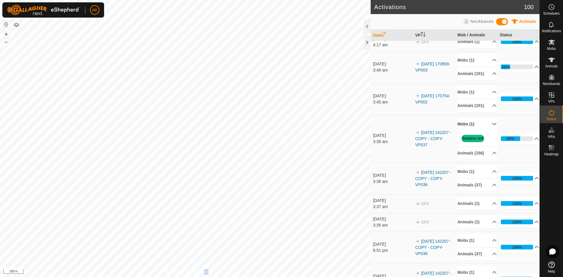
click at [466, 131] on p-accordion-header "Mobs (1)" at bounding box center [476, 124] width 39 height 13
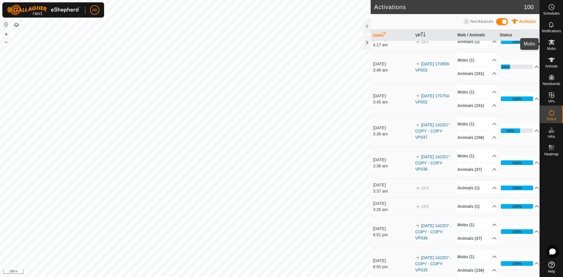
click at [550, 46] on es-mob-svg-icon at bounding box center [551, 42] width 11 height 9
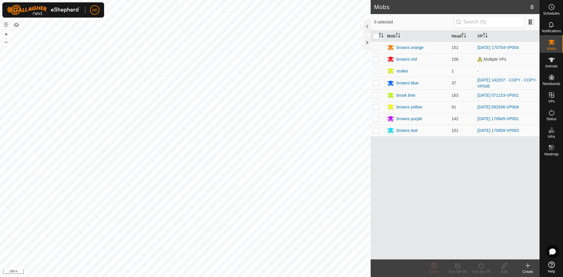
click at [375, 118] on p-checkbox at bounding box center [376, 118] width 6 height 5
checkbox input "true"
click at [478, 266] on icon at bounding box center [480, 265] width 7 height 7
click at [476, 253] on link "Now" at bounding box center [498, 253] width 58 height 12
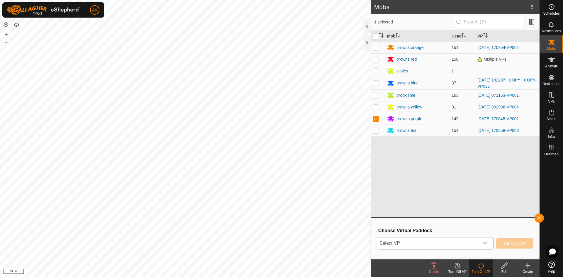
click at [423, 241] on span "Select VP" at bounding box center [428, 243] width 102 height 12
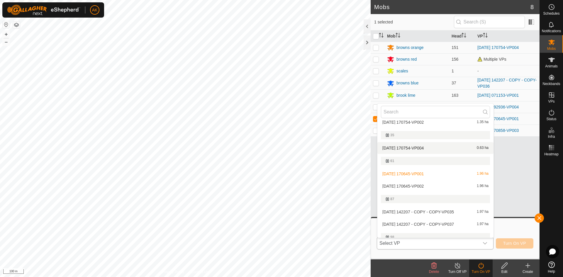
scroll to position [117, 0]
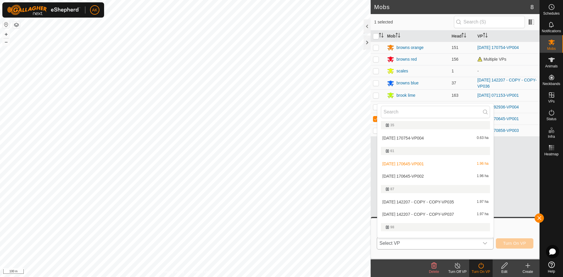
click at [408, 175] on li "2025-08-24 170645-VP002 1.96 ha" at bounding box center [435, 176] width 116 height 12
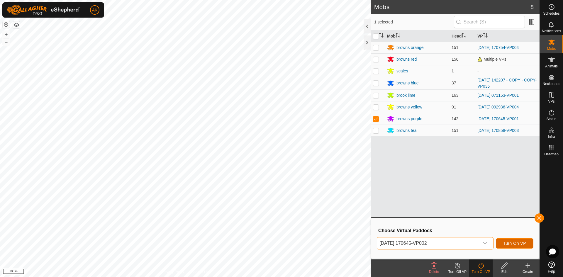
click at [512, 244] on span "Turn On VP" at bounding box center [514, 243] width 23 height 5
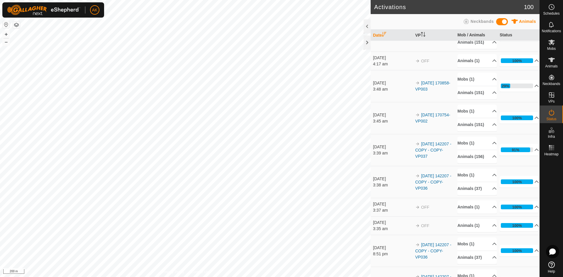
scroll to position [117, 0]
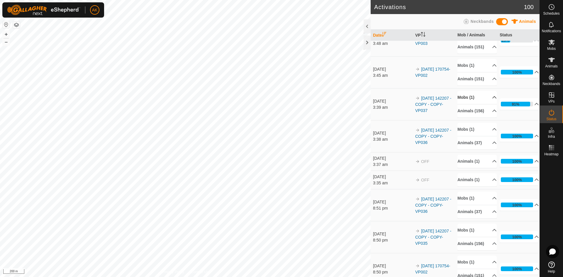
drag, startPoint x: 464, startPoint y: 119, endPoint x: 464, endPoint y: 122, distance: 2.9
click at [464, 104] on p-accordion-header "Mobs (1)" at bounding box center [476, 97] width 39 height 13
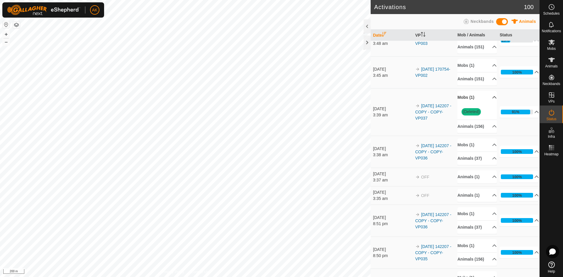
click at [463, 104] on p-accordion-header "Mobs (1)" at bounding box center [476, 97] width 39 height 13
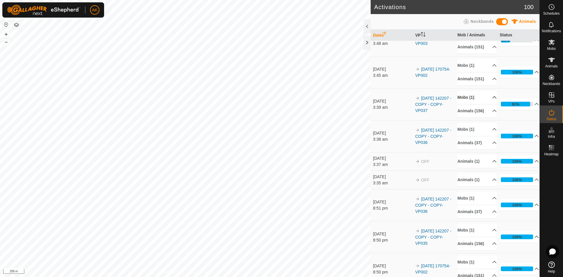
click at [463, 104] on p-accordion-header "Mobs (1)" at bounding box center [476, 97] width 39 height 13
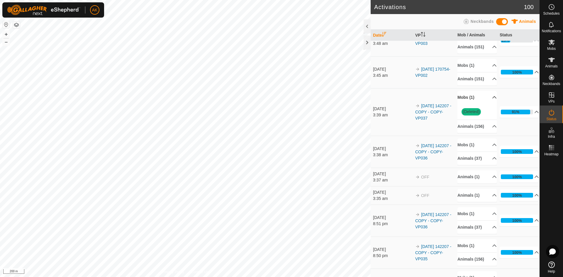
click at [464, 104] on p-accordion-header "Mobs (1)" at bounding box center [476, 97] width 39 height 13
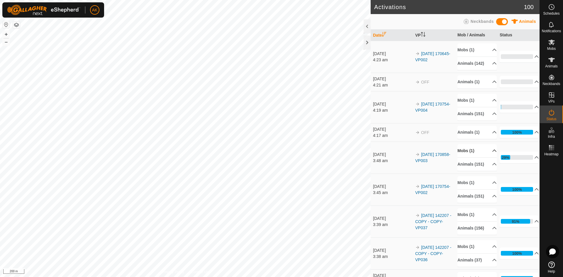
click at [465, 157] on p-accordion-header "Mobs (1)" at bounding box center [476, 150] width 39 height 13
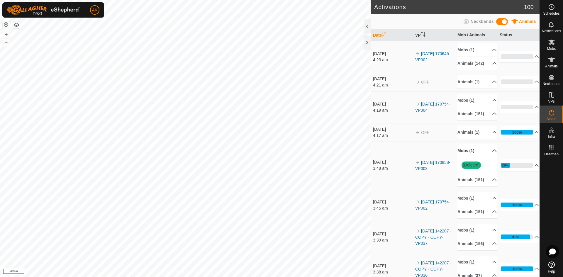
click at [465, 157] on p-accordion-header "Mobs (1)" at bounding box center [476, 150] width 39 height 13
